Goal: Task Accomplishment & Management: Use online tool/utility

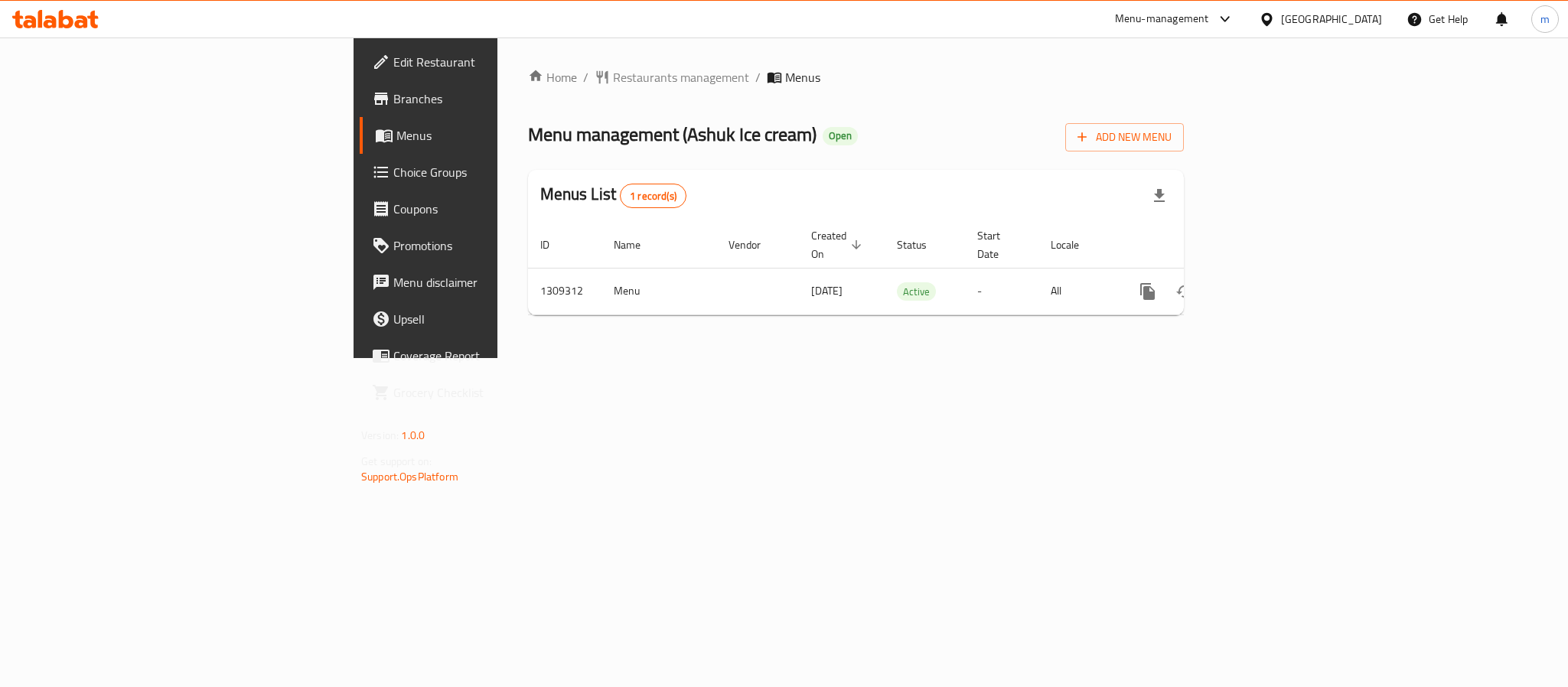
click at [119, 8] on div "Menu-management United Arab Emirates Get Help m" at bounding box center [784, 19] width 1568 height 37
click at [74, 28] on div at bounding box center [55, 19] width 86 height 18
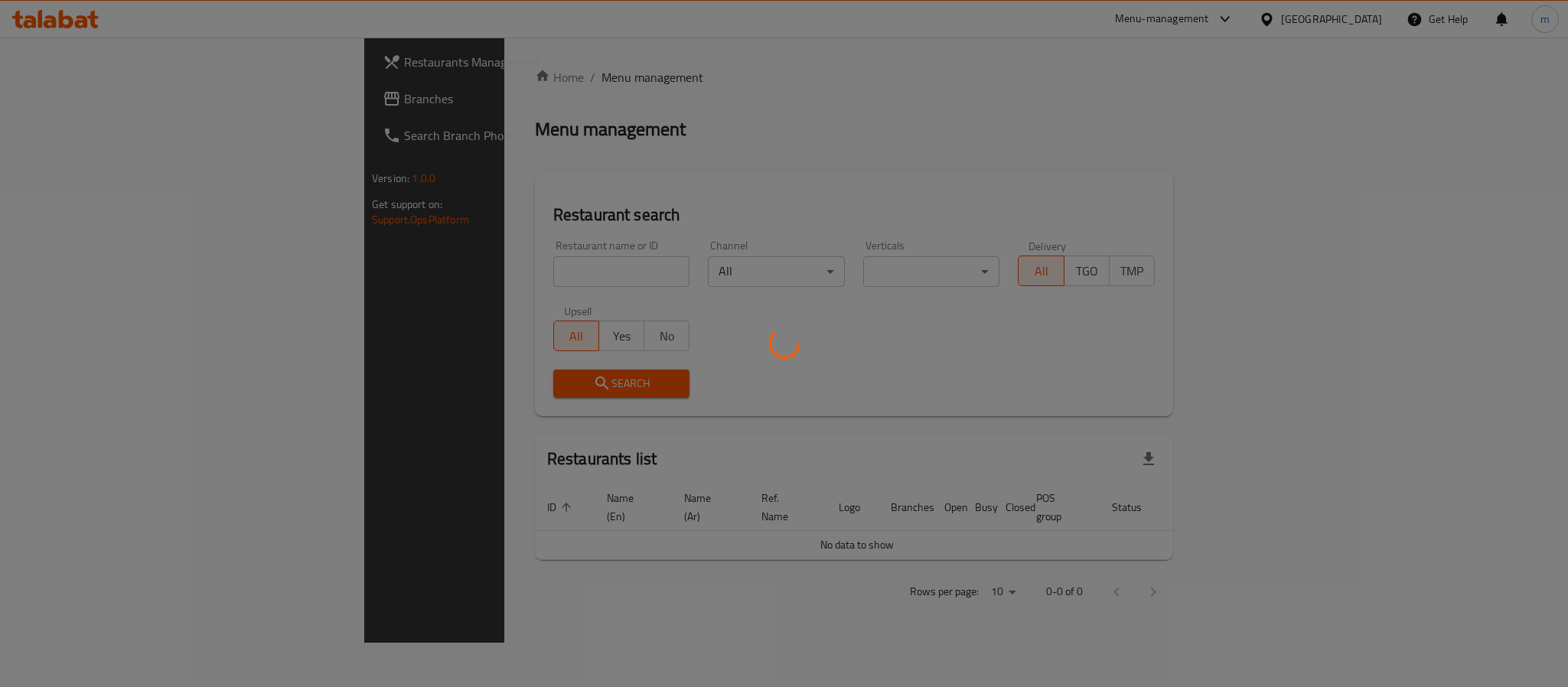
click at [98, 104] on div at bounding box center [784, 344] width 1568 height 687
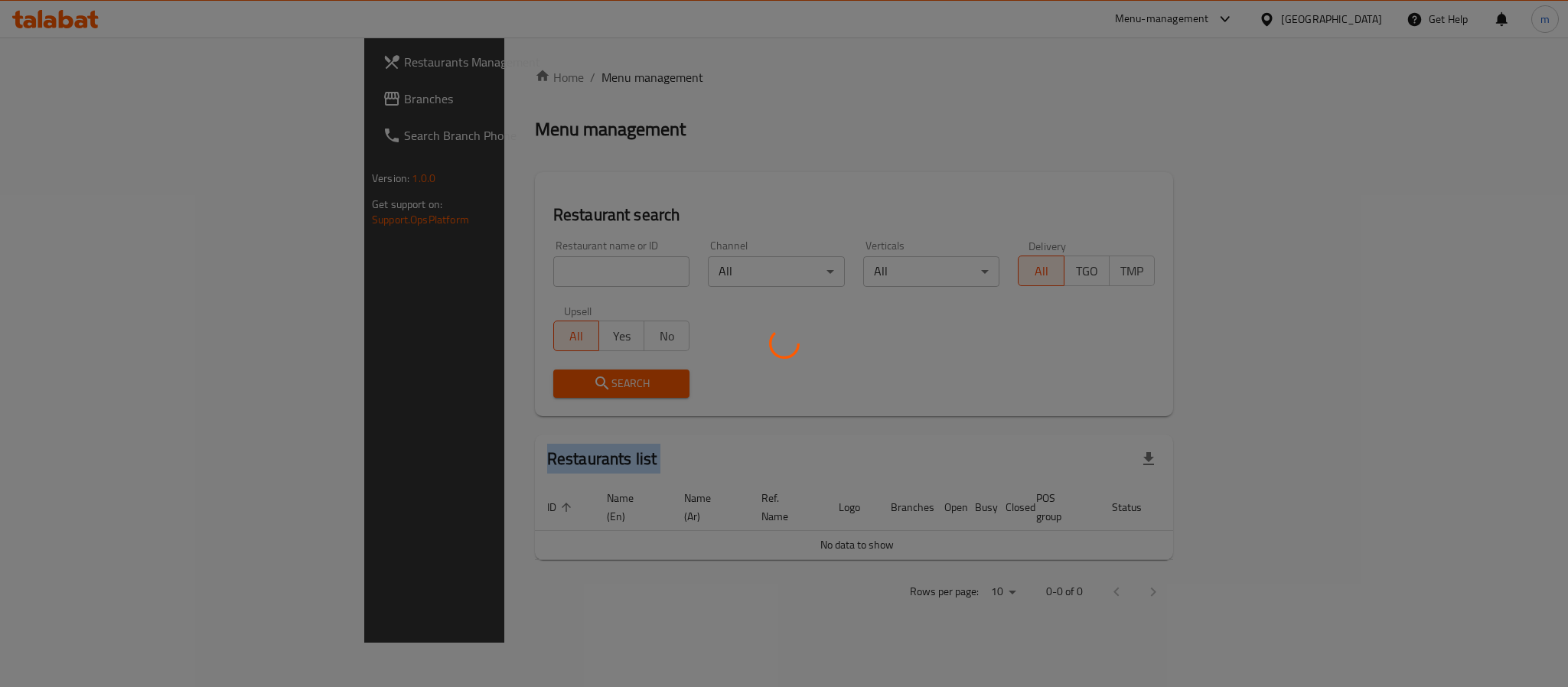
click at [98, 104] on div at bounding box center [784, 344] width 1568 height 687
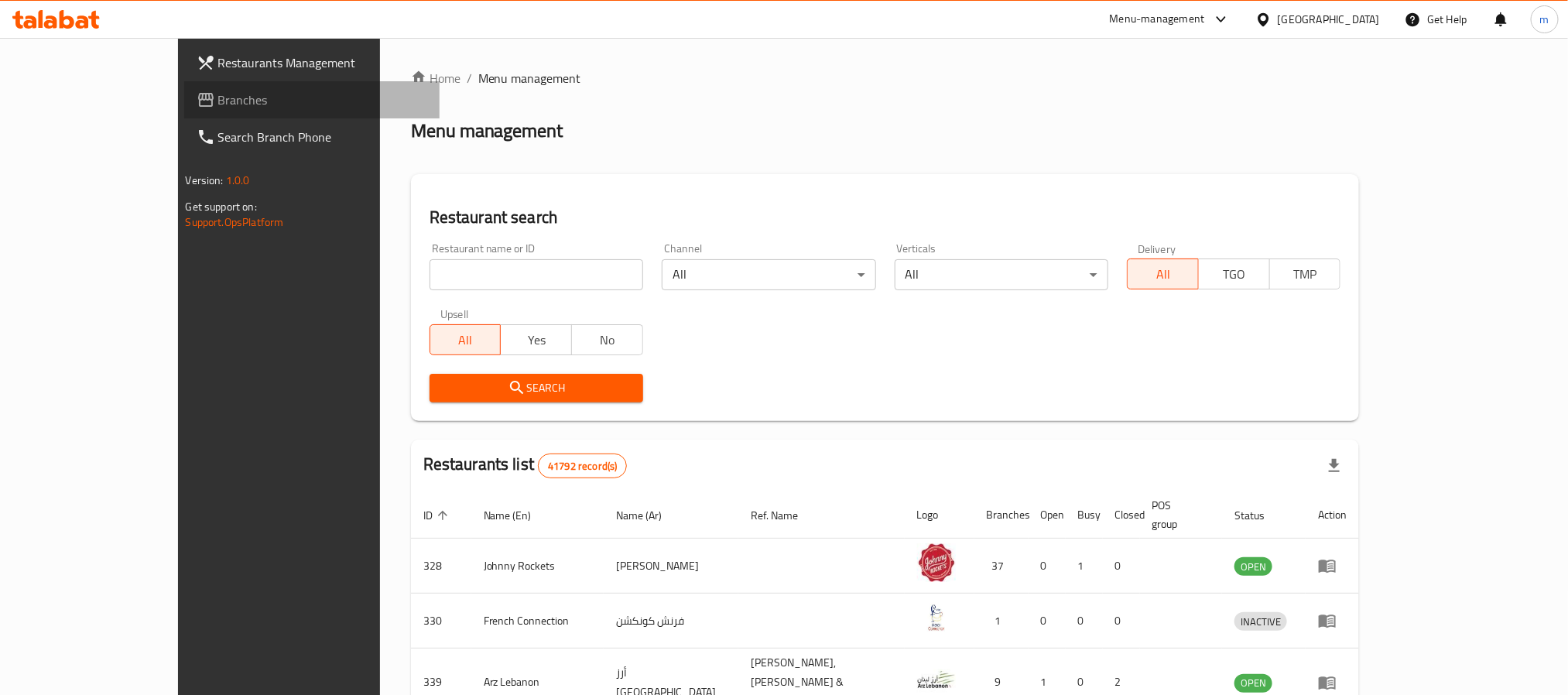
click at [218, 103] on span "Branches" at bounding box center [322, 100] width 209 height 18
click at [203, 107] on span "Branches" at bounding box center [315, 100] width 224 height 18
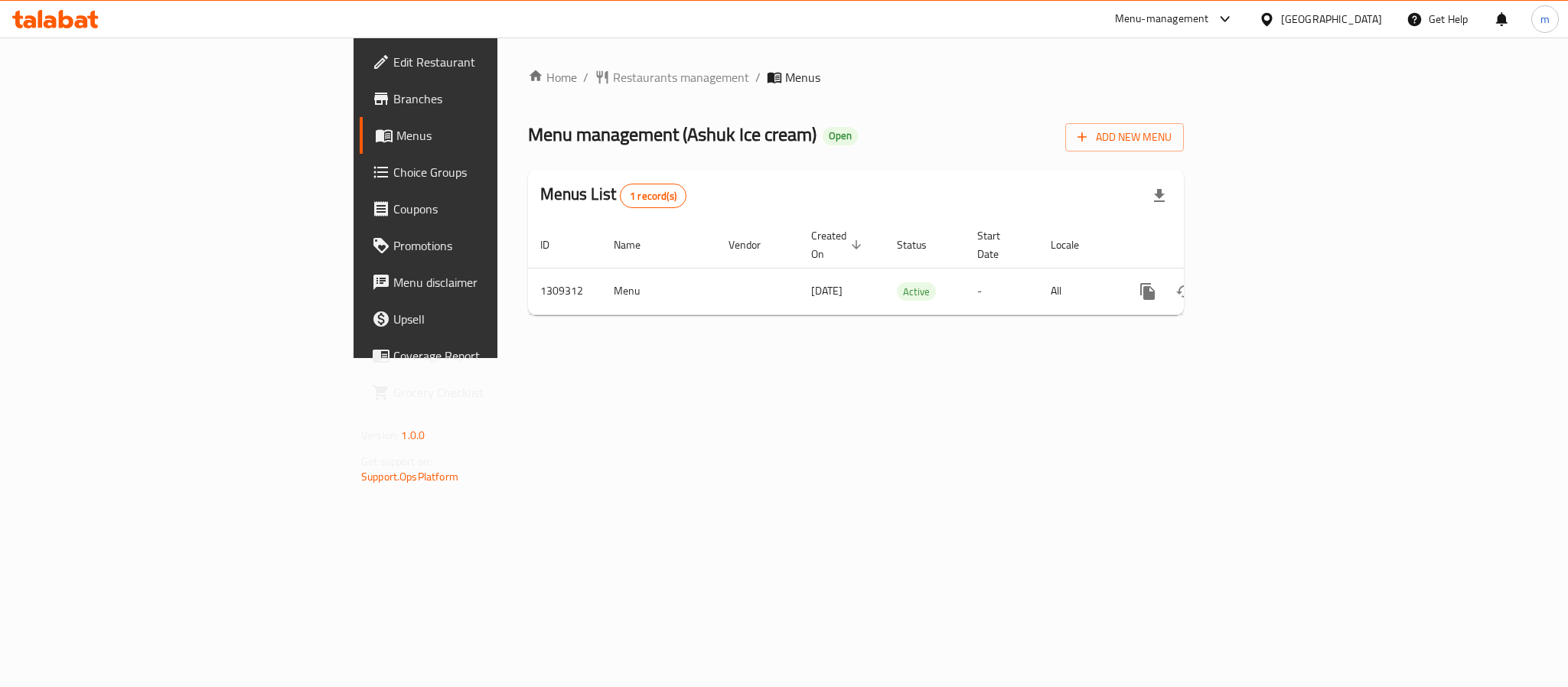
click at [81, 10] on icon at bounding box center [55, 19] width 86 height 18
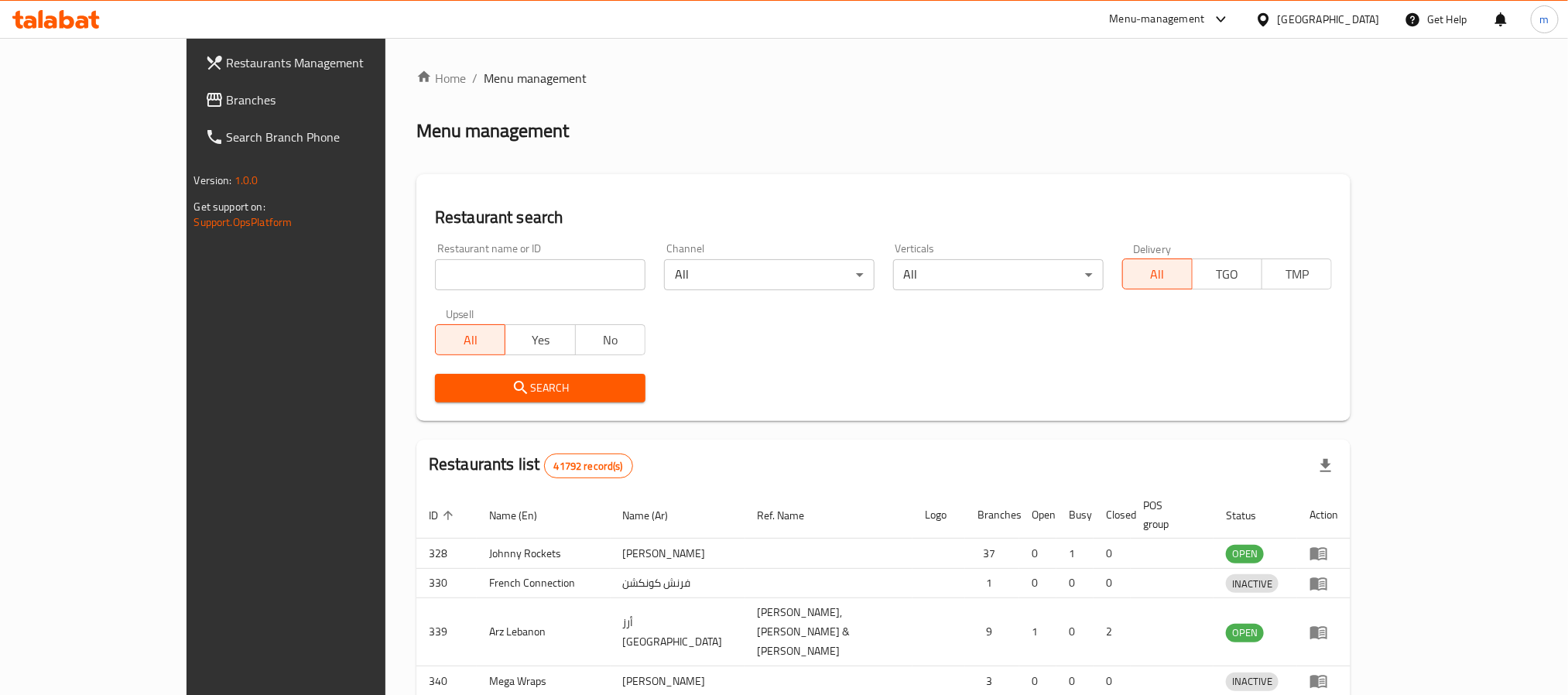
click at [85, 105] on div at bounding box center [784, 348] width 1568 height 695
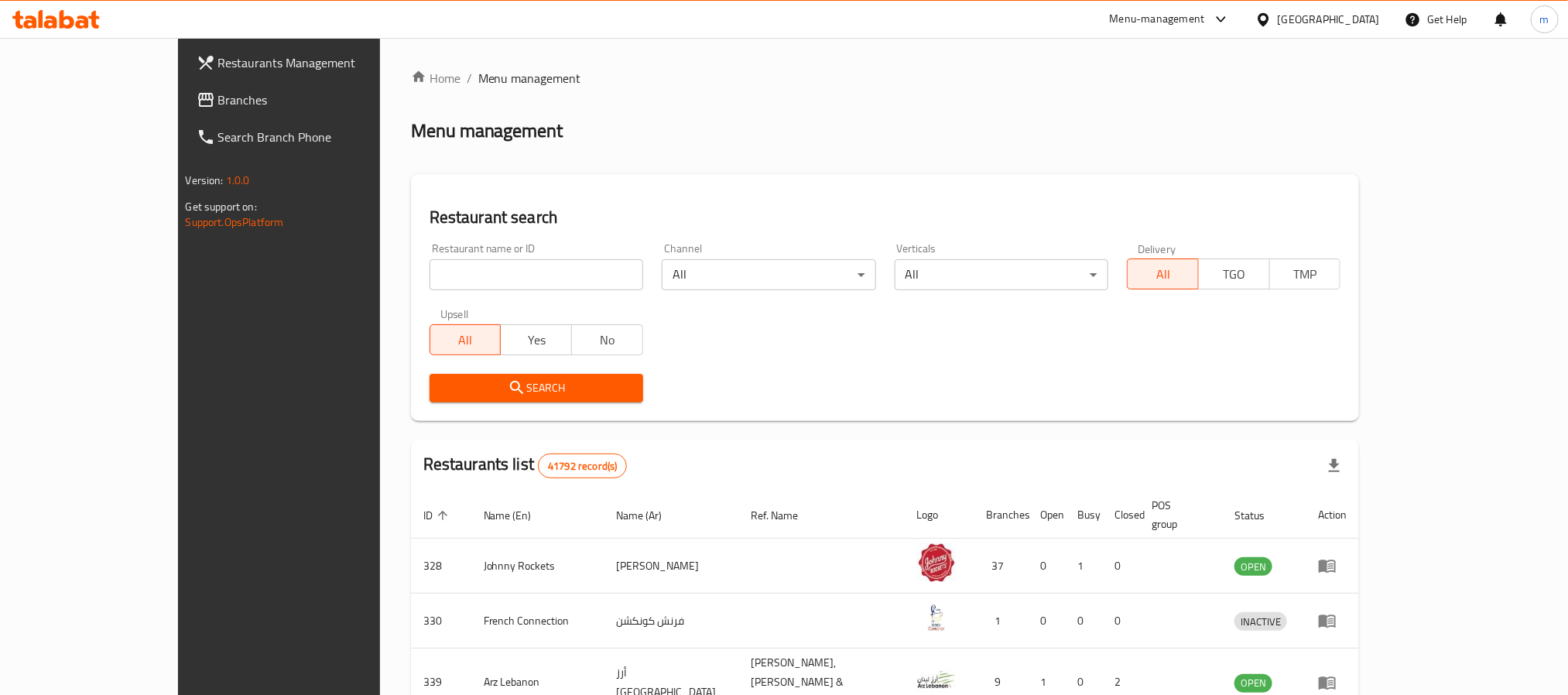
click at [218, 105] on span "Branches" at bounding box center [322, 100] width 209 height 18
